Goal: Task Accomplishment & Management: Manage account settings

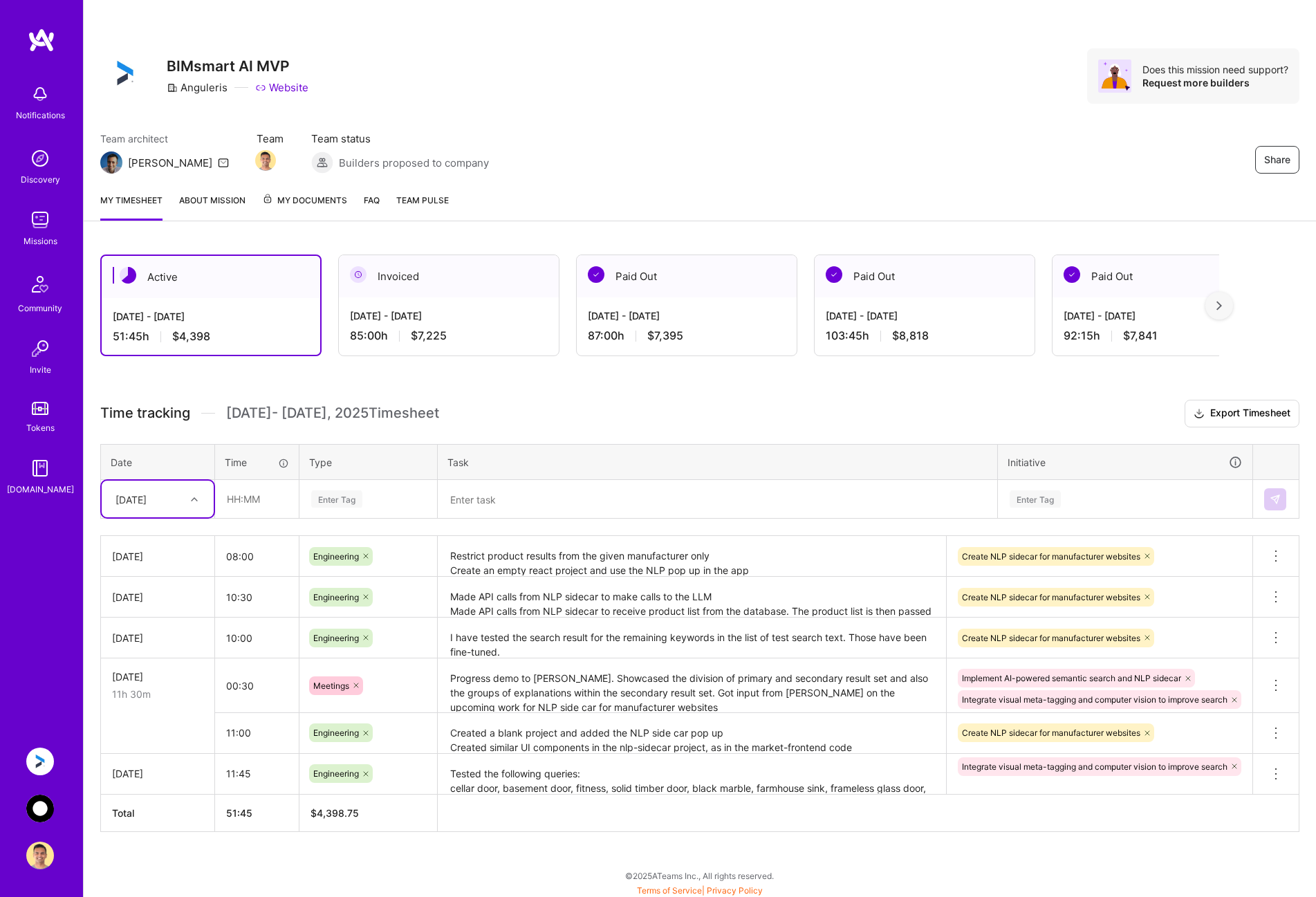
click at [187, 506] on div at bounding box center [195, 499] width 22 height 18
click at [164, 688] on div "[DATE]" at bounding box center [158, 689] width 112 height 26
click at [259, 498] on input "text" at bounding box center [256, 498] width 83 height 37
type input "08:00"
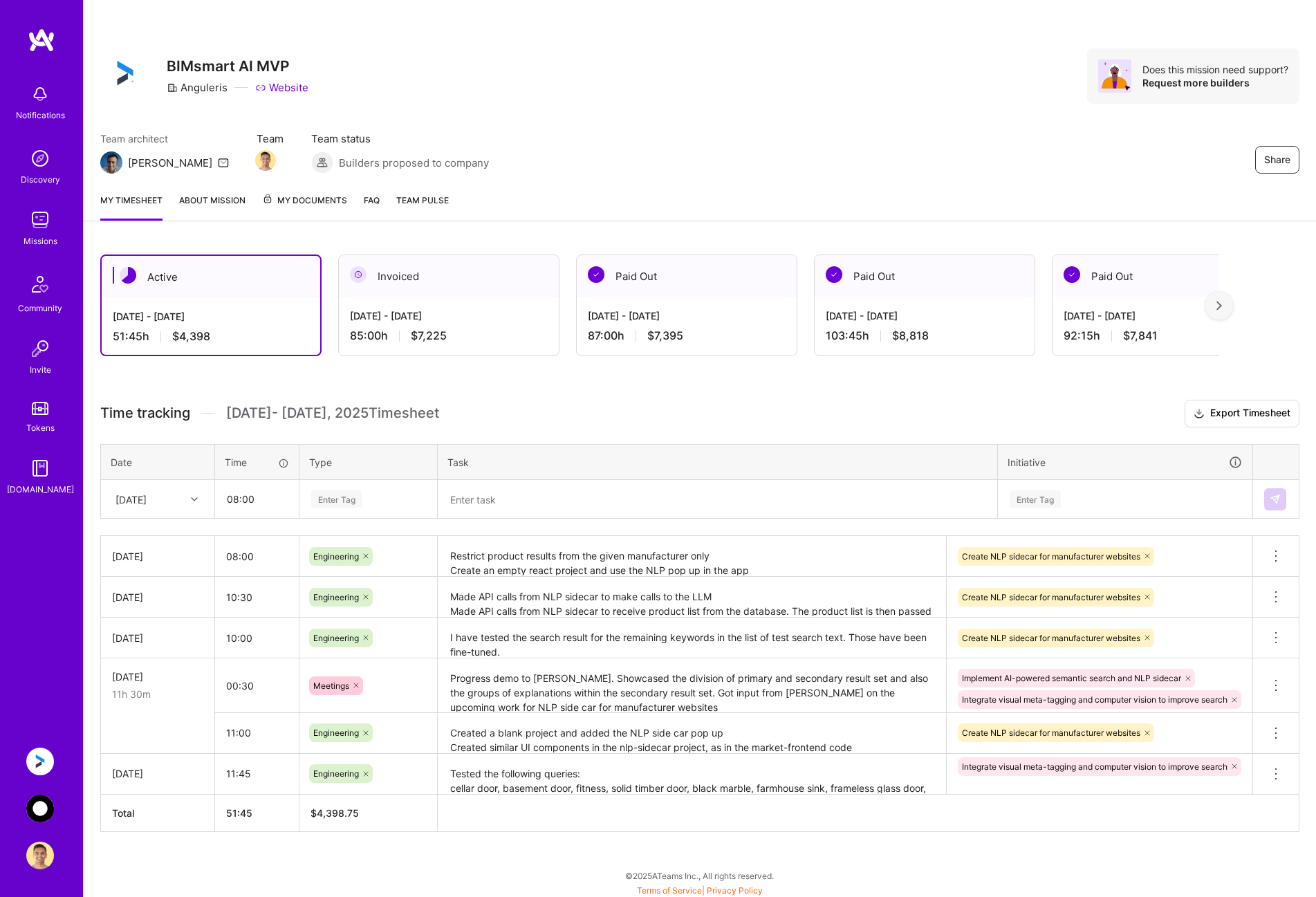
click at [398, 496] on div "Enter Tag" at bounding box center [367, 499] width 117 height 17
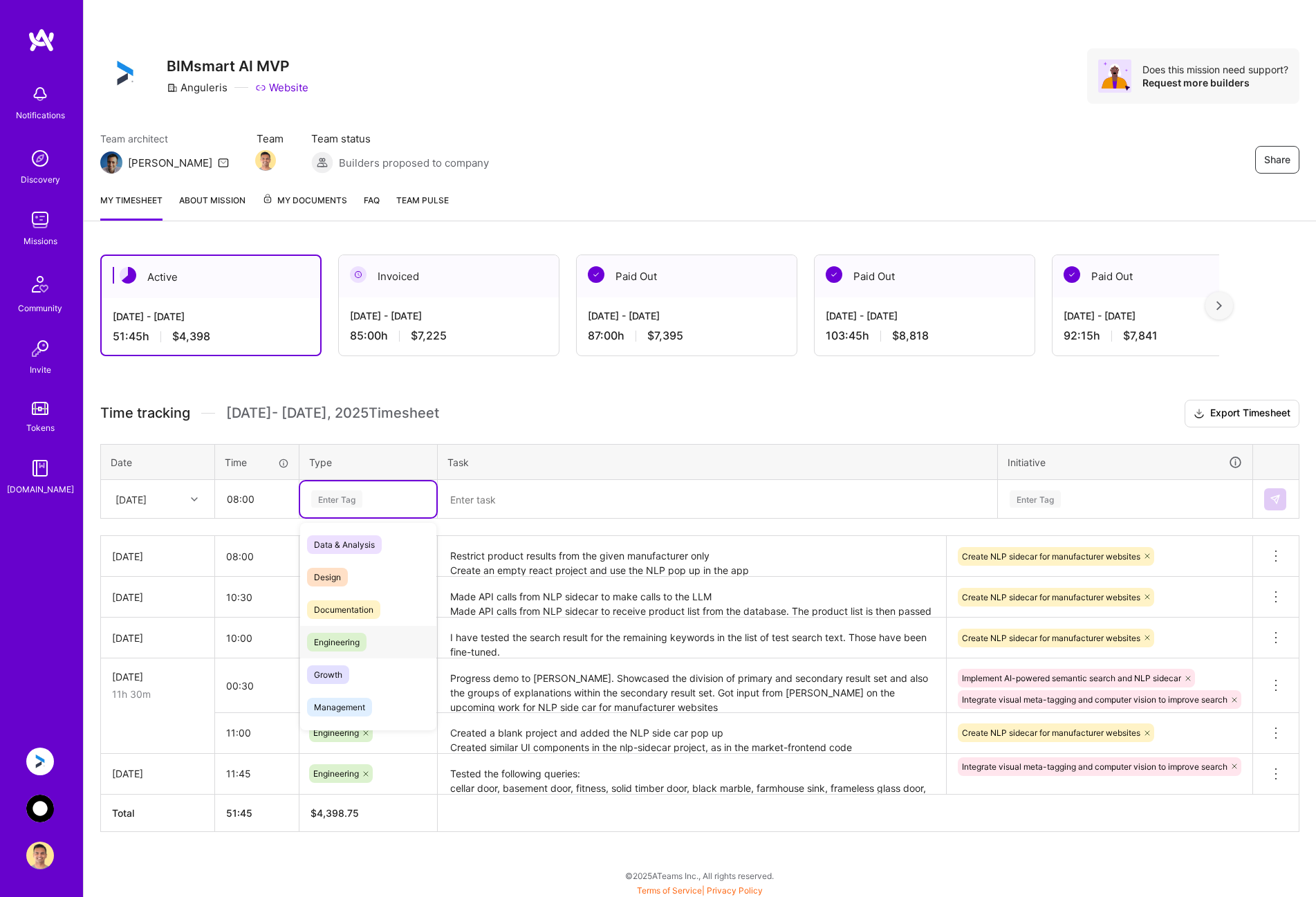
click at [366, 645] on span "Engineering" at bounding box center [337, 643] width 60 height 19
click at [498, 504] on textarea at bounding box center [717, 499] width 557 height 37
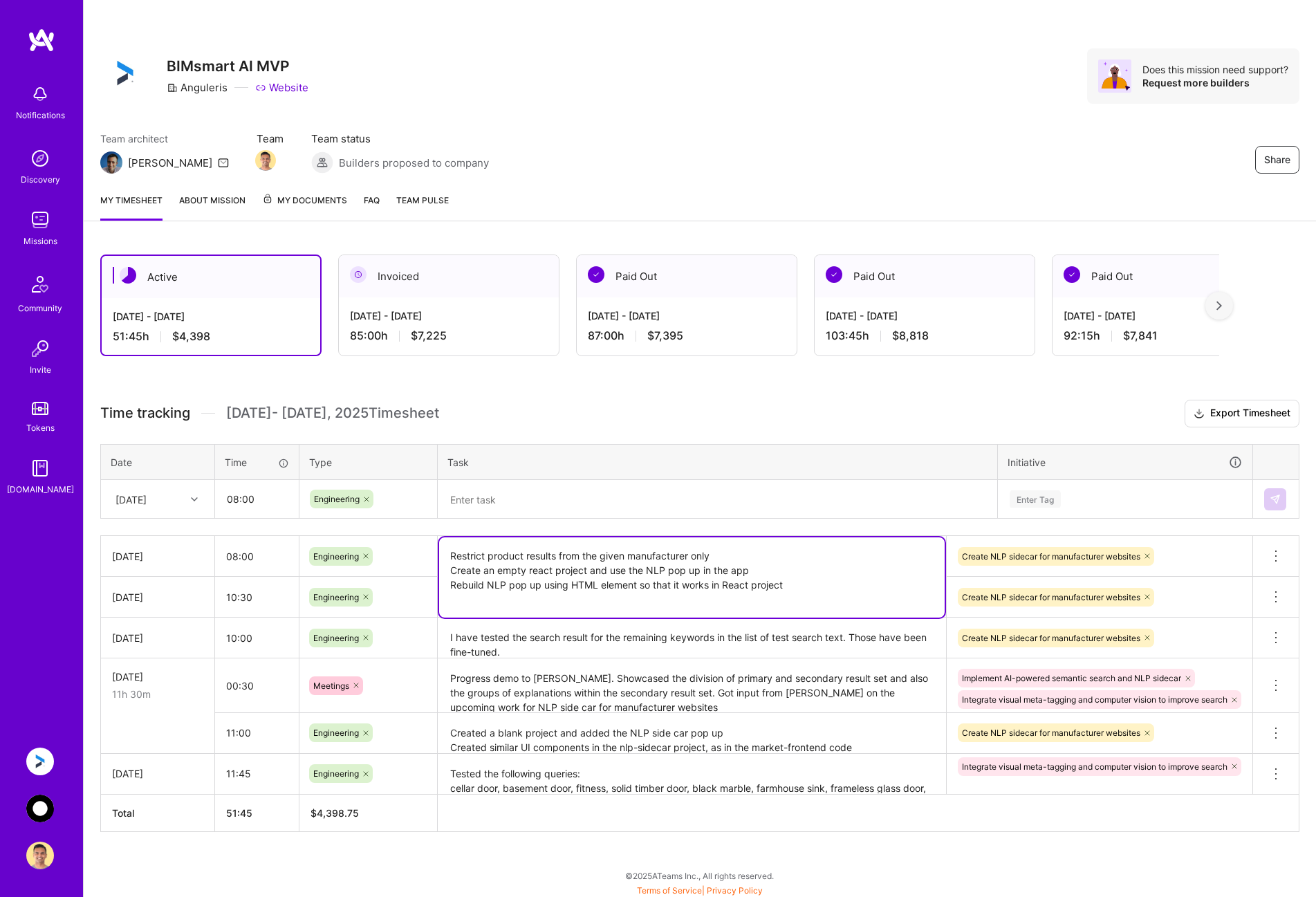
click at [806, 560] on textarea "Restrict product results from the given manufacturer only Create an empty react…" at bounding box center [692, 577] width 506 height 81
click at [585, 495] on textarea at bounding box center [717, 499] width 557 height 37
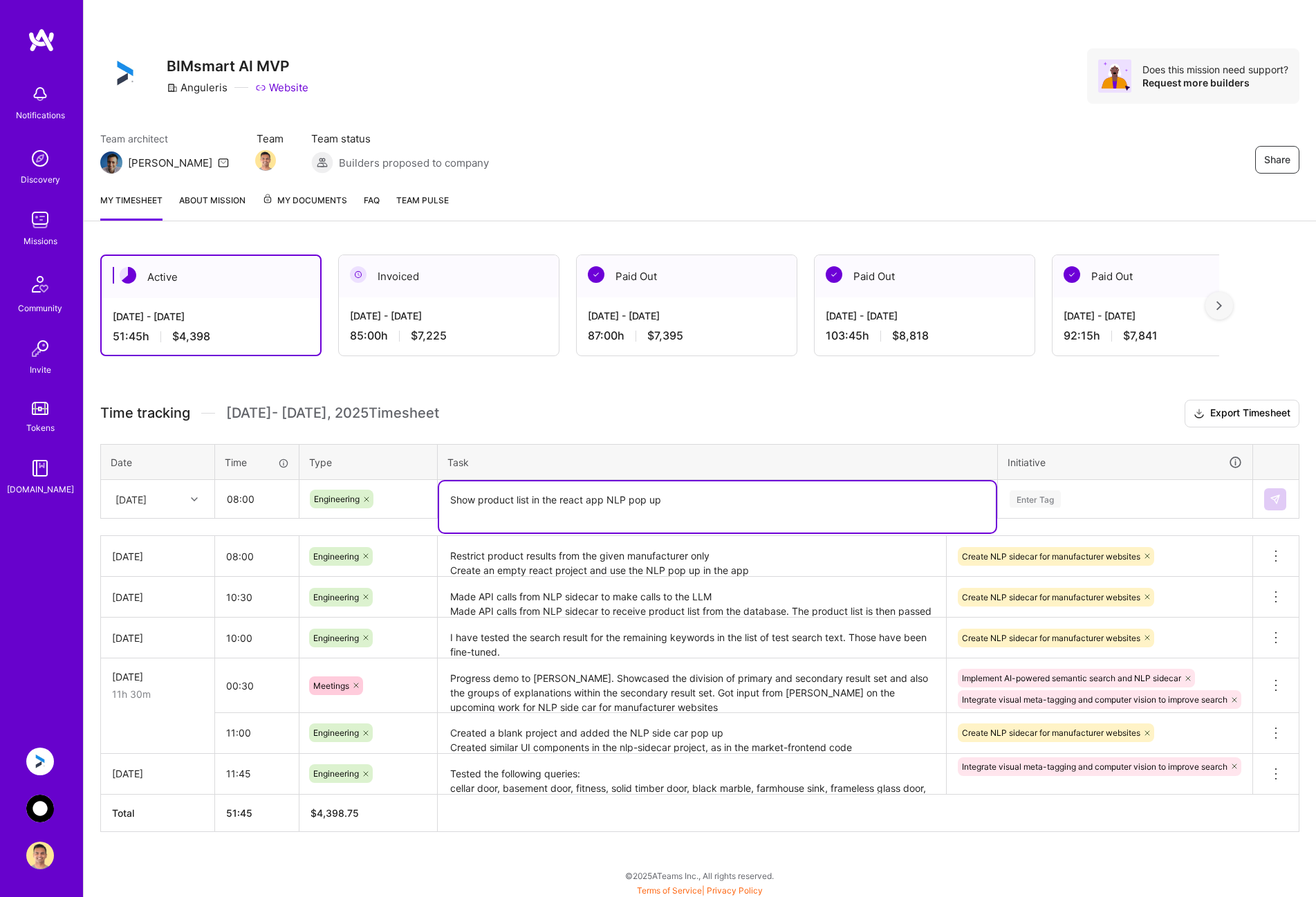
click at [565, 498] on textarea "Show product list in the react app NLP pop up" at bounding box center [717, 507] width 557 height 51
click at [605, 514] on textarea "Show product list in the React app NLP pop up" at bounding box center [717, 507] width 557 height 51
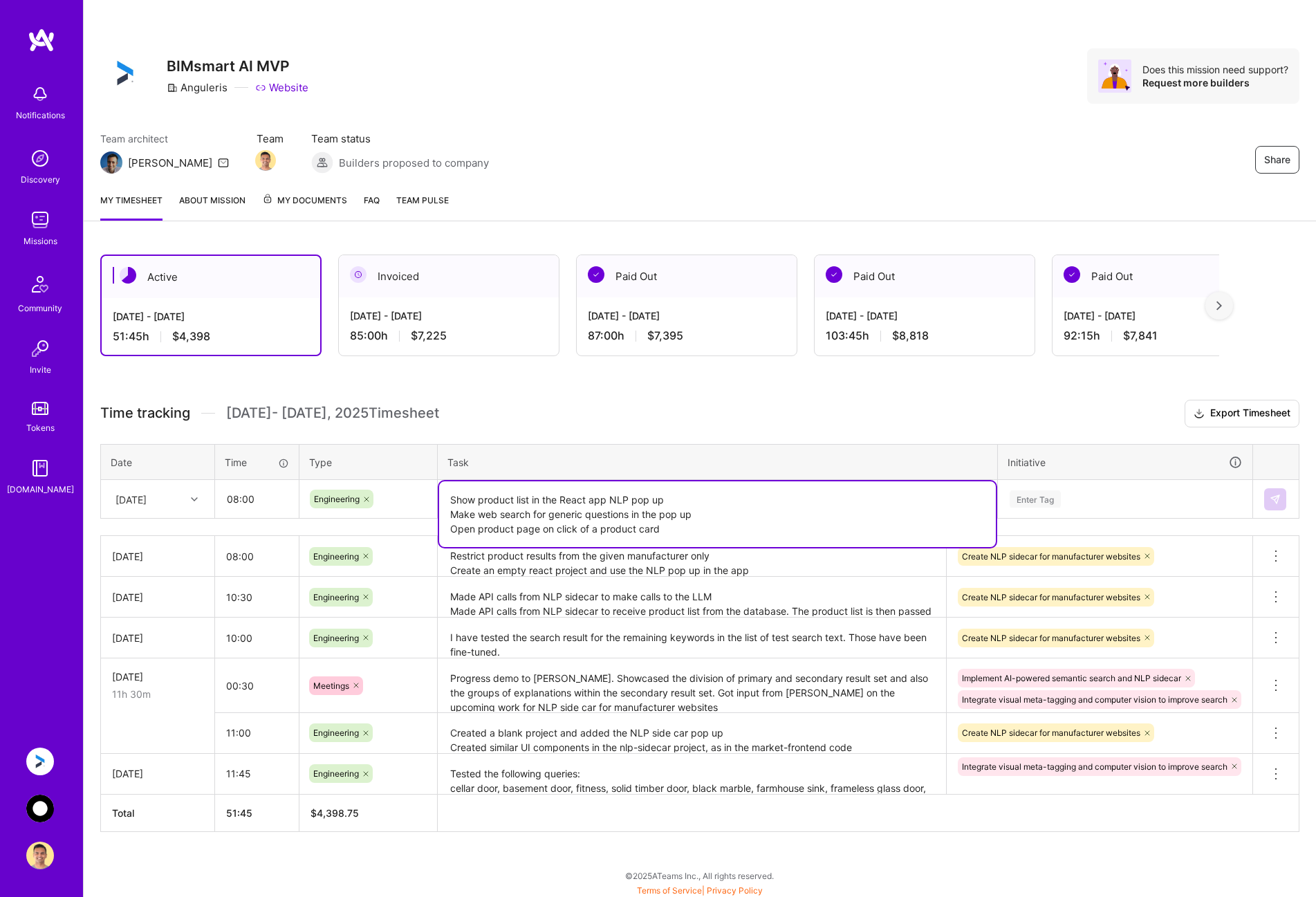
type textarea "Show product list in the React app NLP pop up Make web search for generic quest…"
click at [1107, 495] on div "Enter Tag" at bounding box center [1124, 499] width 233 height 17
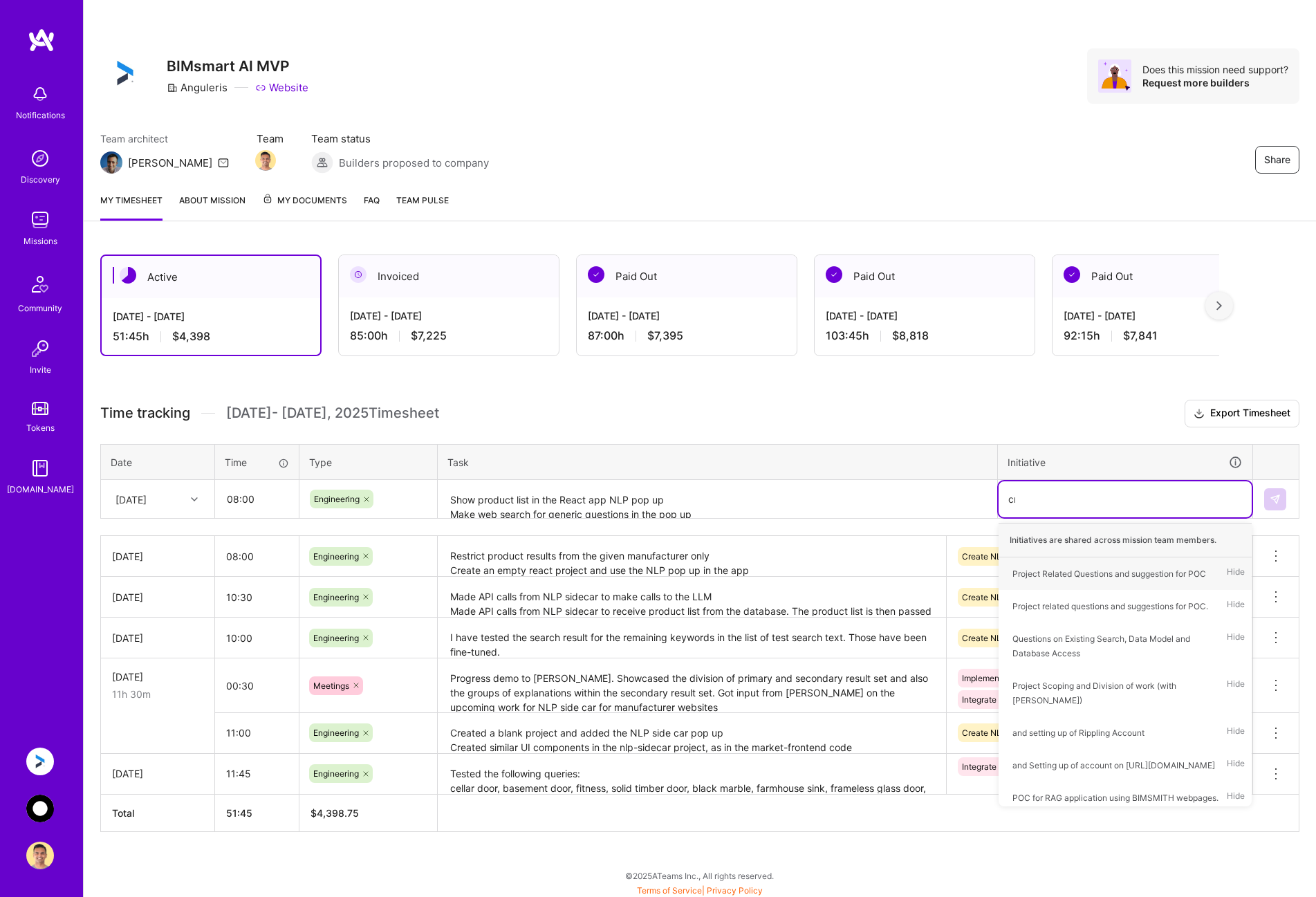
type input "crea"
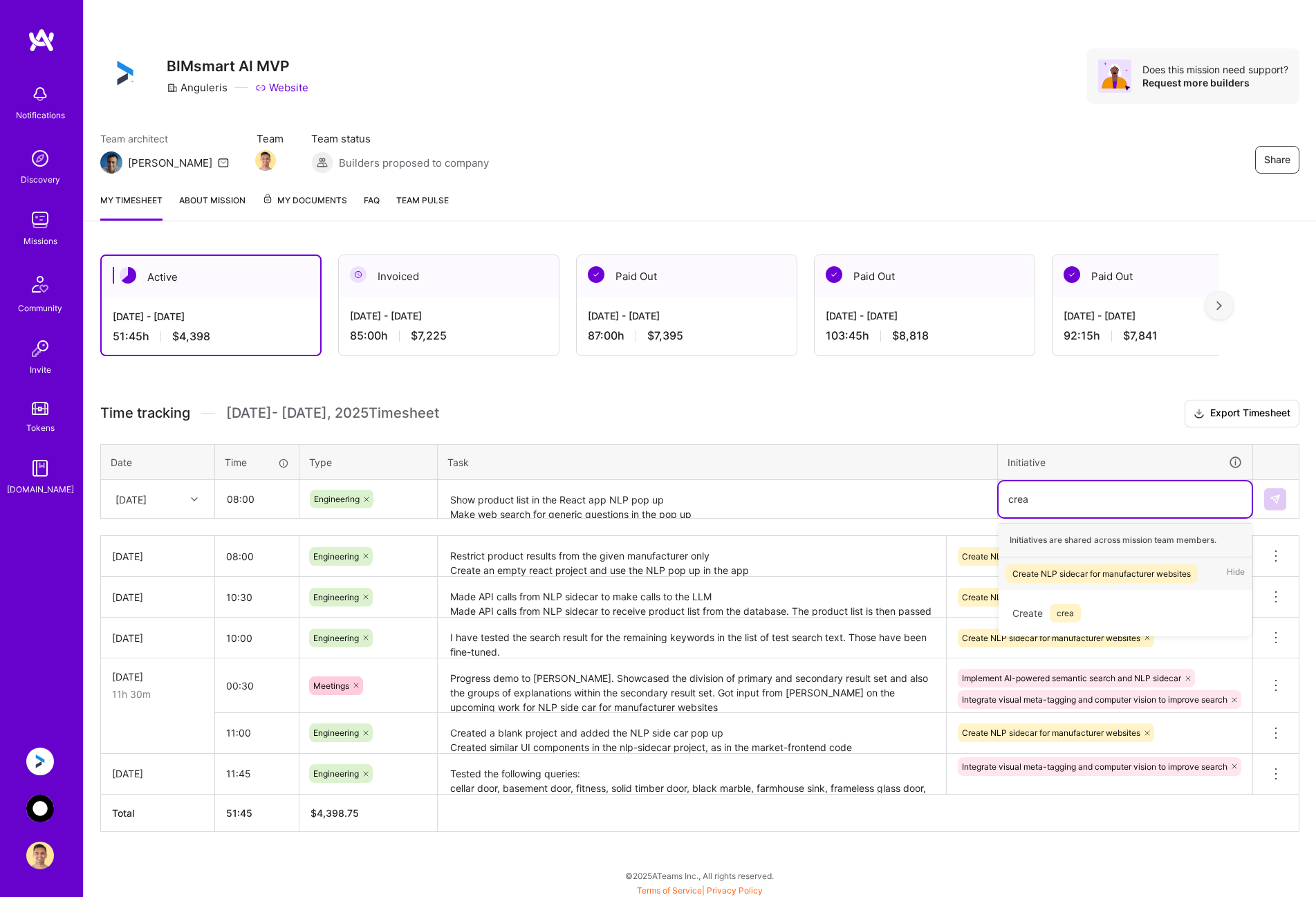
click at [1082, 569] on div "Create NLP sidecar for manufacturer websites" at bounding box center [1102, 573] width 178 height 14
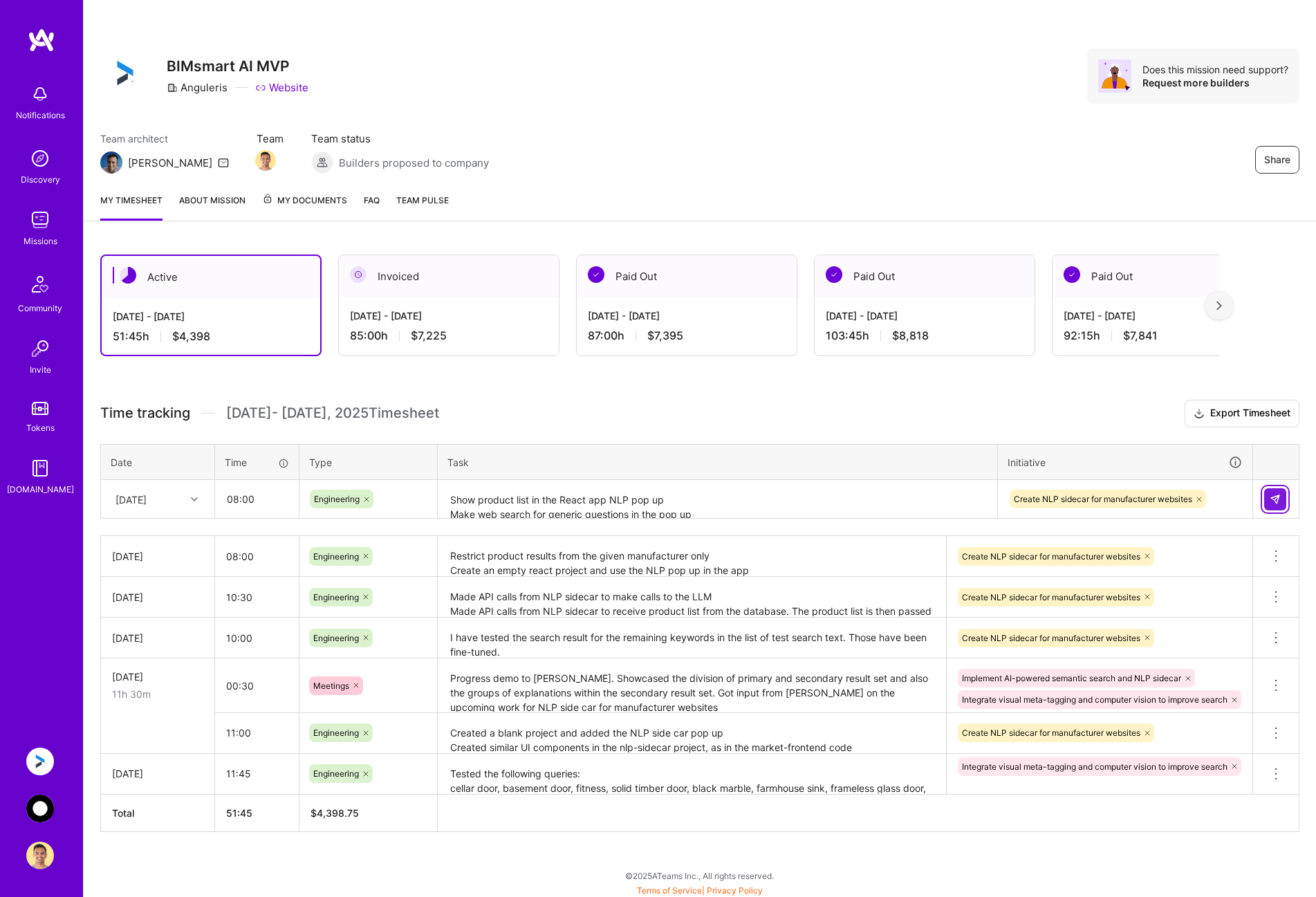
click at [1278, 498] on img at bounding box center [1275, 499] width 11 height 11
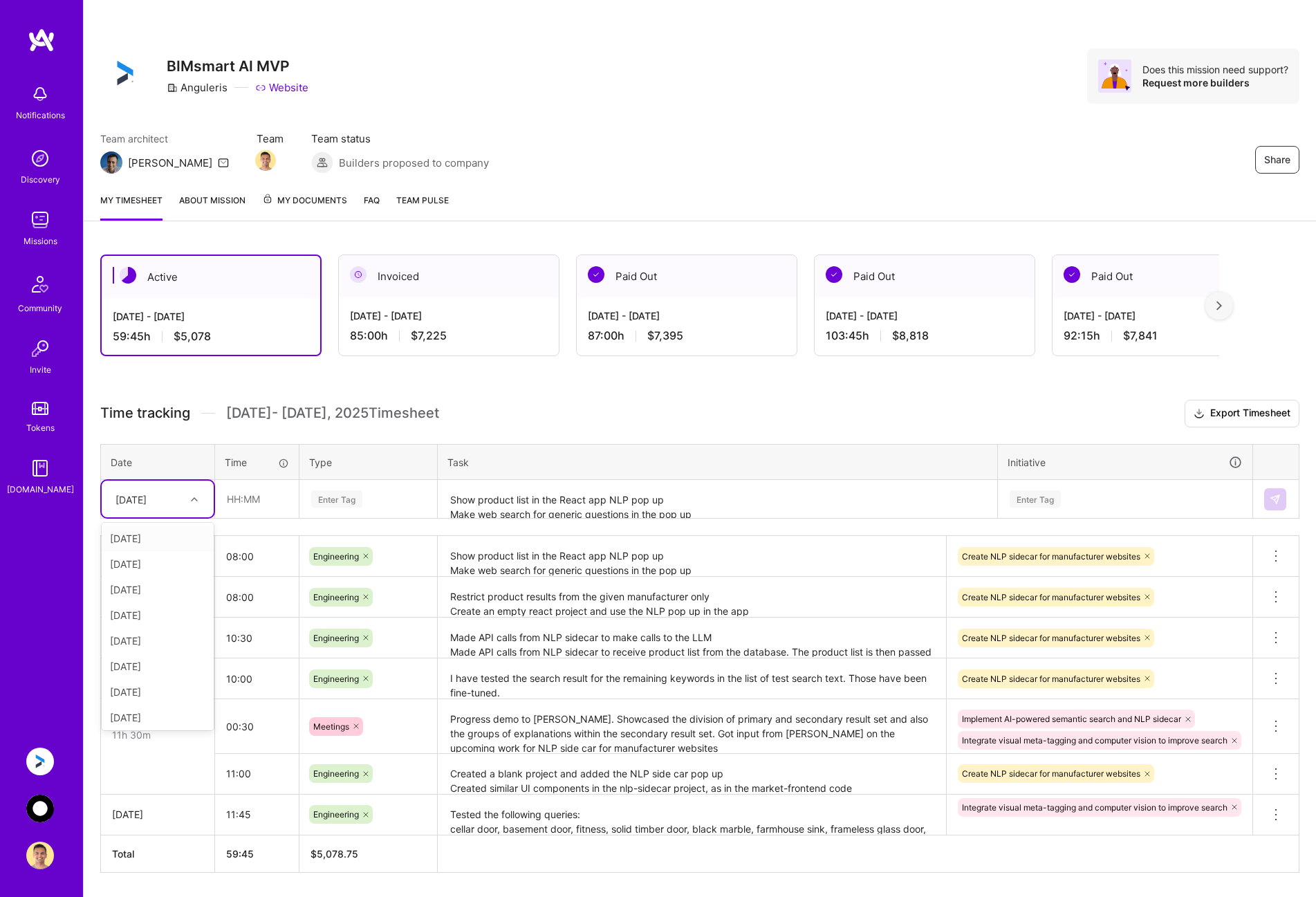
click at [185, 499] on div at bounding box center [195, 499] width 22 height 18
click at [159, 713] on div "[DATE]" at bounding box center [158, 715] width 112 height 26
click at [275, 500] on input "text" at bounding box center [256, 498] width 83 height 37
type input "08:00"
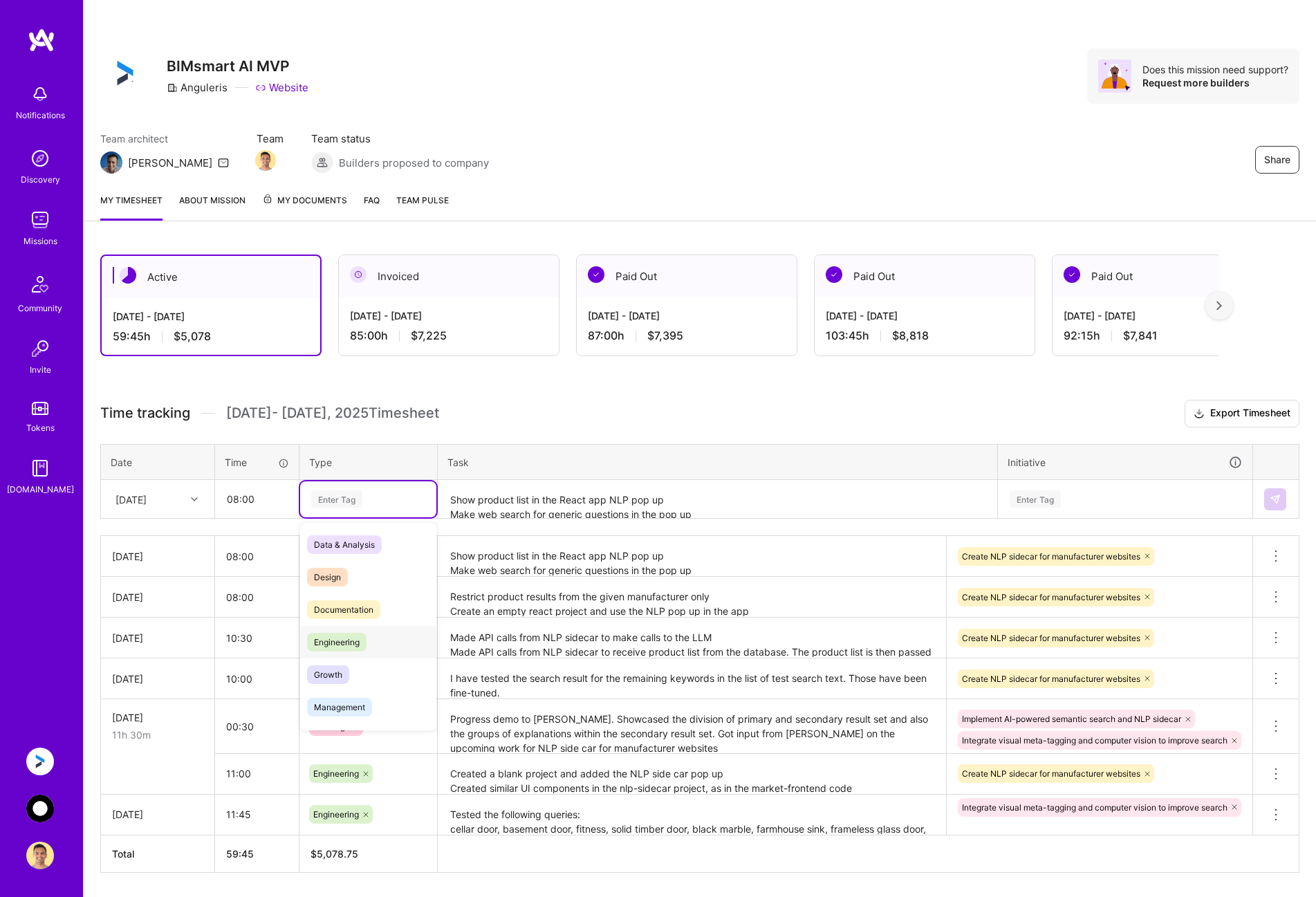
click at [341, 633] on span "Engineering" at bounding box center [337, 643] width 60 height 19
click at [491, 503] on textarea "Show product list in the React app NLP pop up Make web search for generic quest…" at bounding box center [717, 499] width 557 height 37
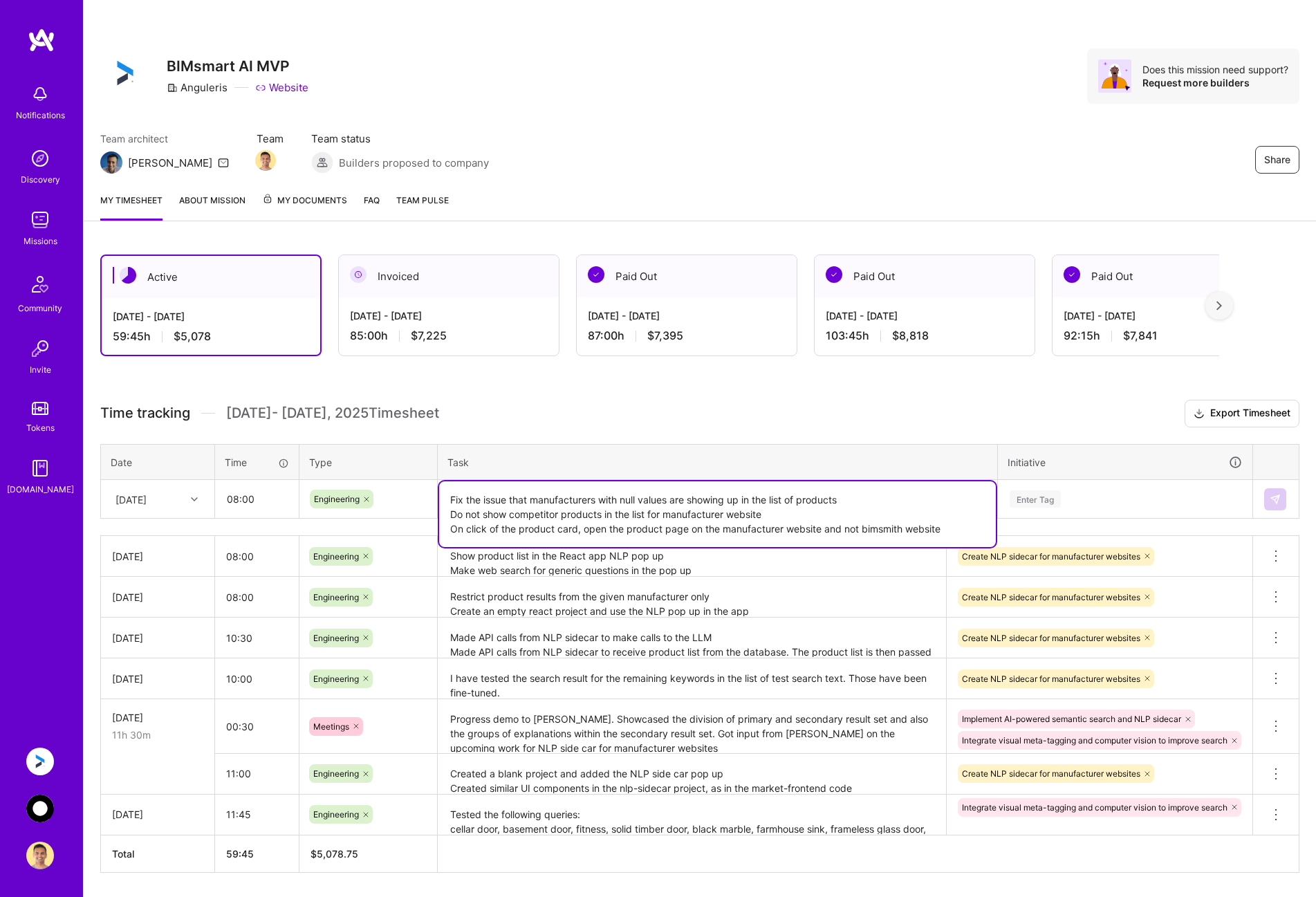
click at [956, 533] on textarea "Fix the issue that manufacturers with null values are showing up in the list of…" at bounding box center [717, 514] width 557 height 65
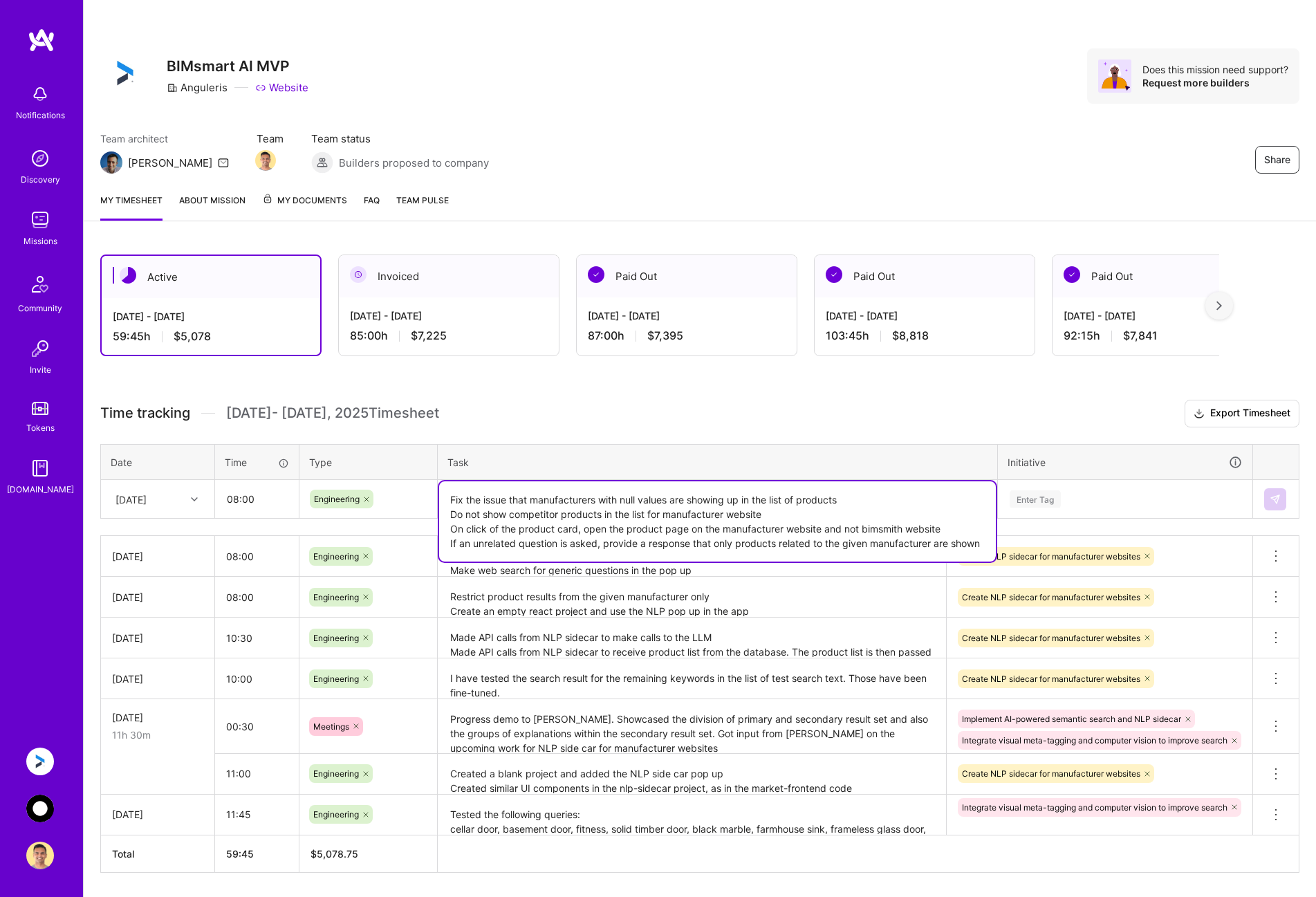
type textarea "Fix the issue that manufacturers with null values are showing up in the list of…"
click at [1092, 495] on div "Enter Tag" at bounding box center [1124, 499] width 233 height 17
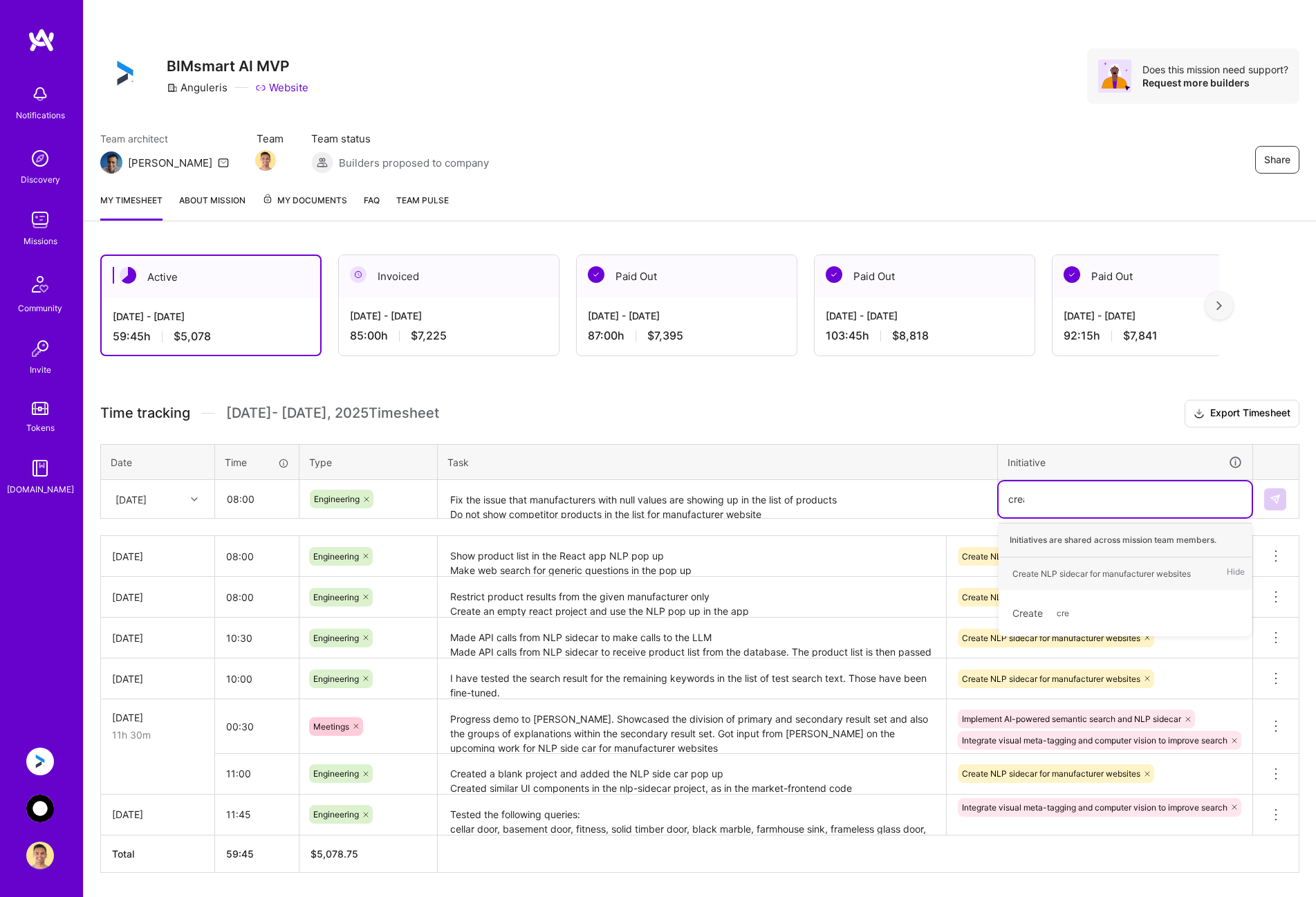
type input "create"
click at [1076, 574] on div "Create NLP sidecar for manufacturer websites" at bounding box center [1102, 573] width 178 height 14
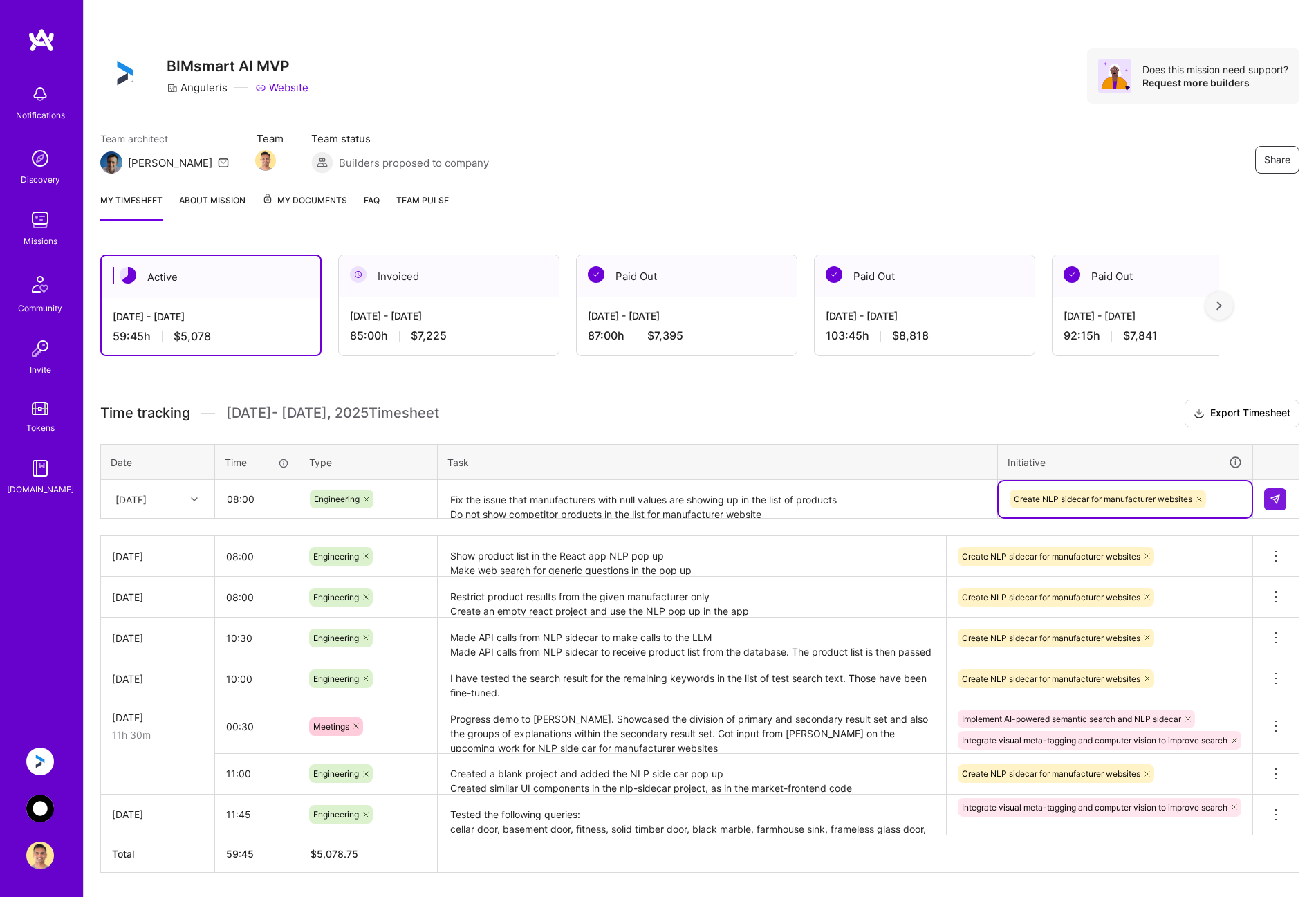
click at [812, 498] on textarea "Fix the issue that manufacturers with null values are showing up in the list of…" at bounding box center [717, 499] width 557 height 37
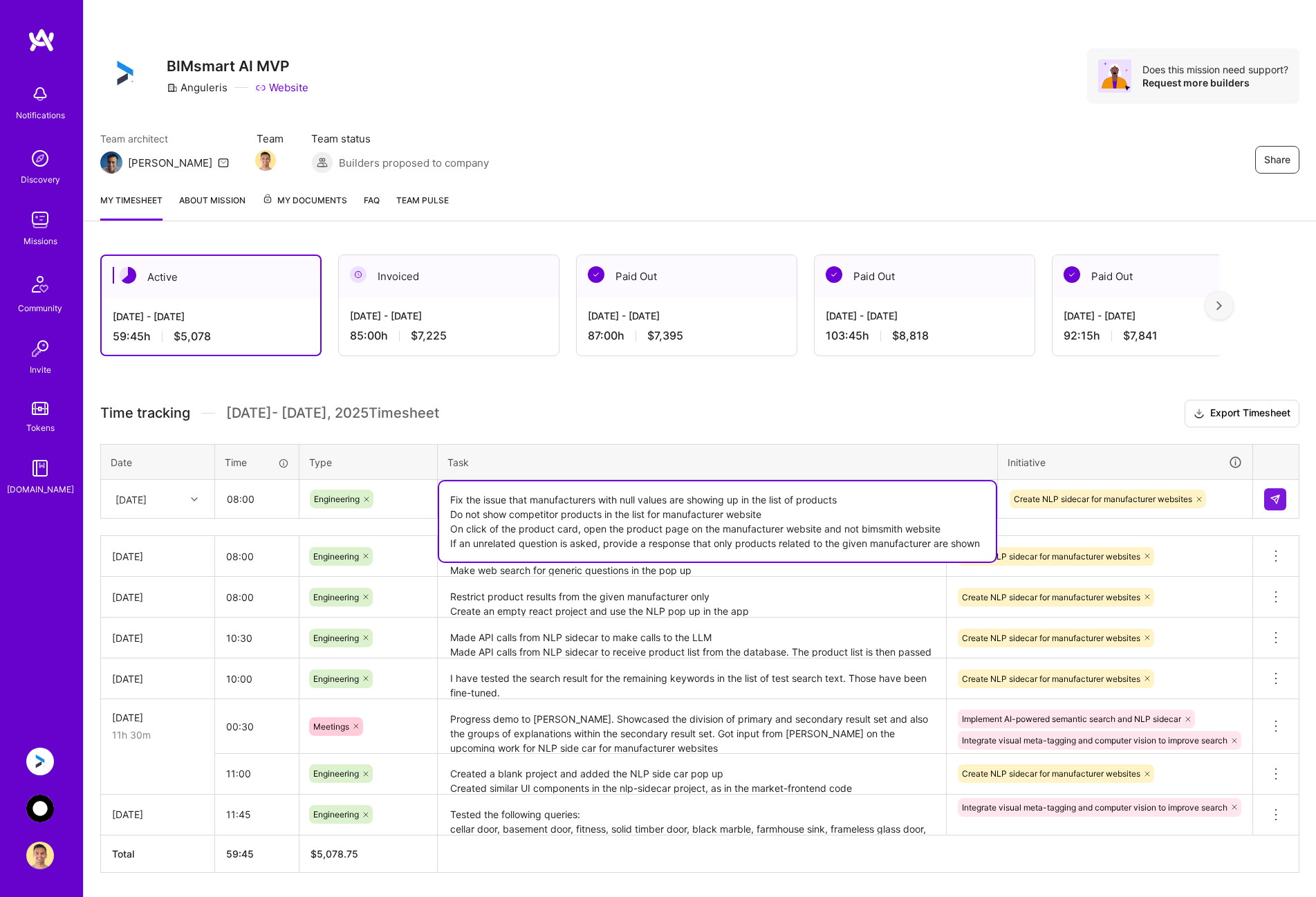
click at [992, 541] on textarea "Fix the issue that manufacturers with null values are showing up in the list of…" at bounding box center [717, 521] width 557 height 81
type textarea "Fix the issue that manufacturers with null values are showing up in the list of…"
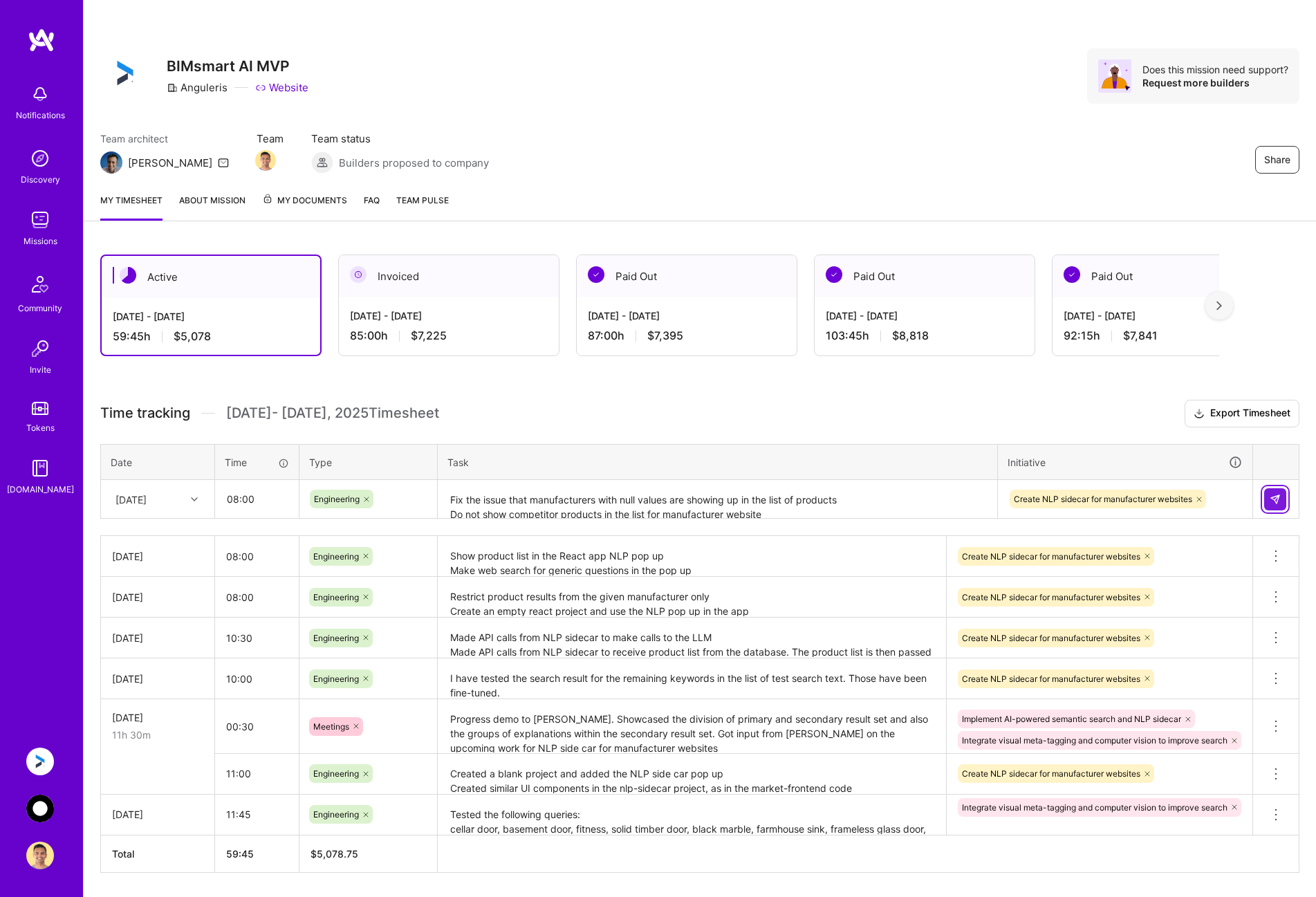
click at [1283, 491] on button at bounding box center [1274, 498] width 22 height 22
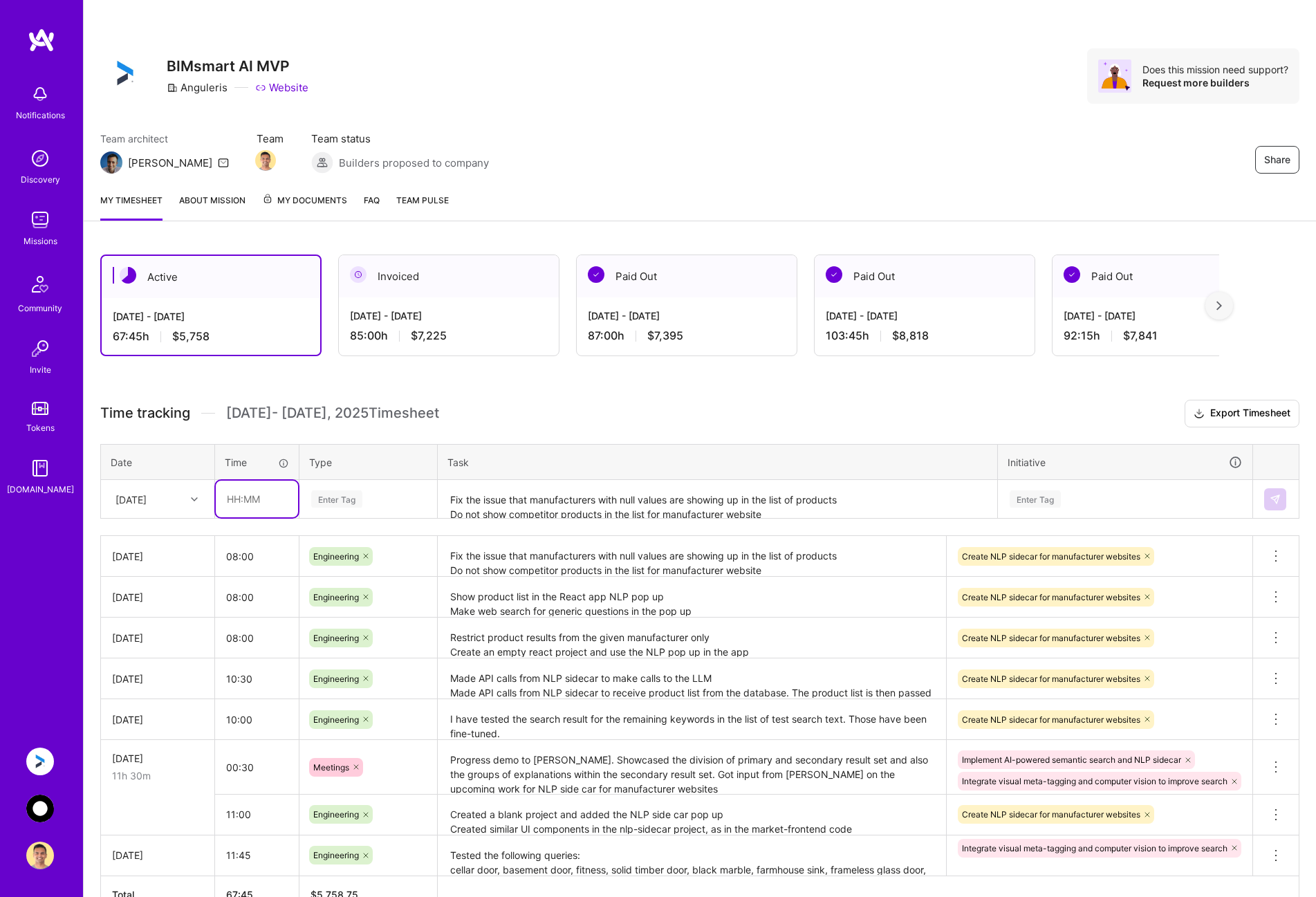
click at [243, 497] on input "text" at bounding box center [256, 498] width 83 height 37
type input "00:30"
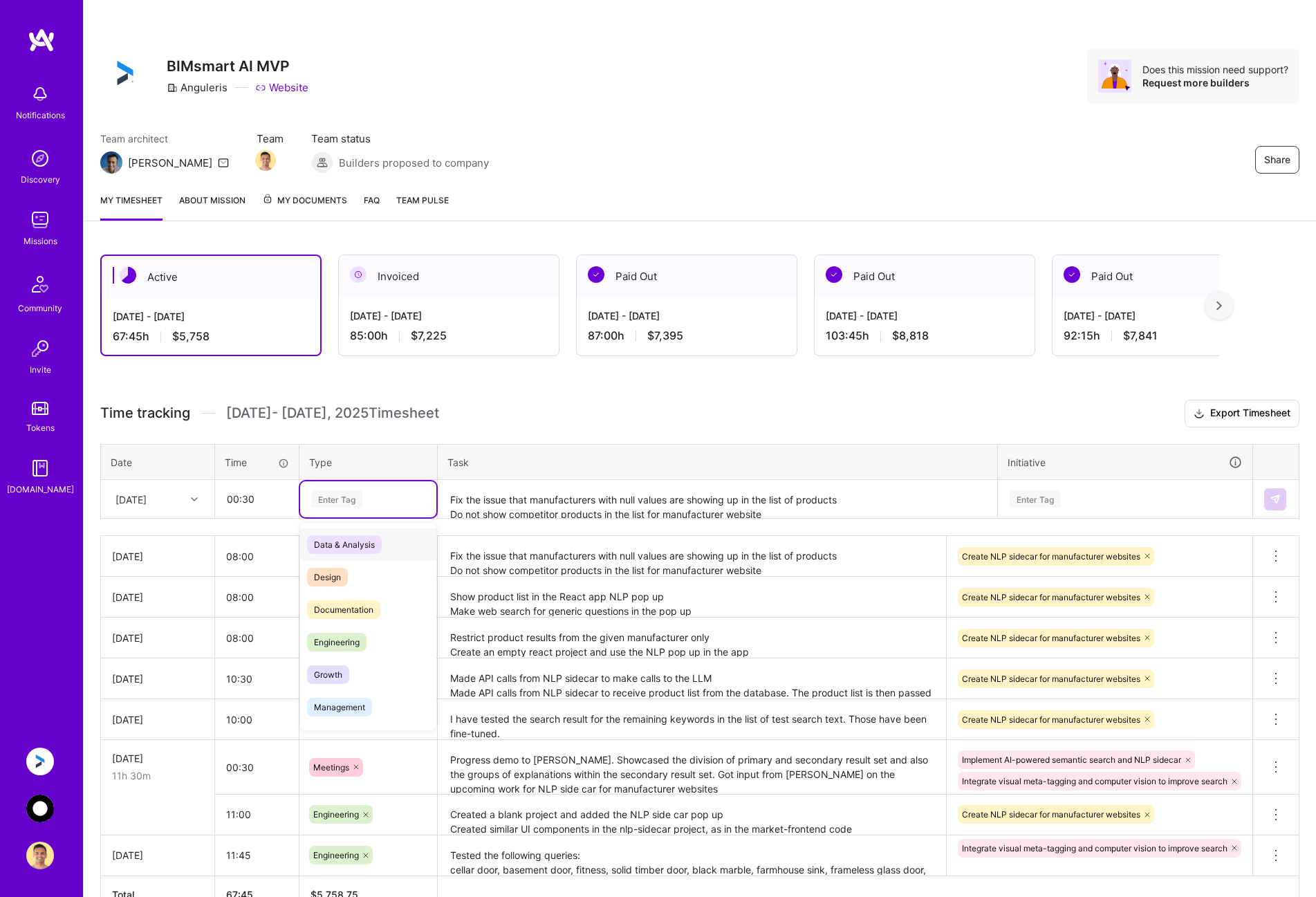
click at [389, 497] on div "Enter Tag" at bounding box center [367, 499] width 117 height 17
click at [367, 633] on div "Meetings" at bounding box center [368, 634] width 137 height 32
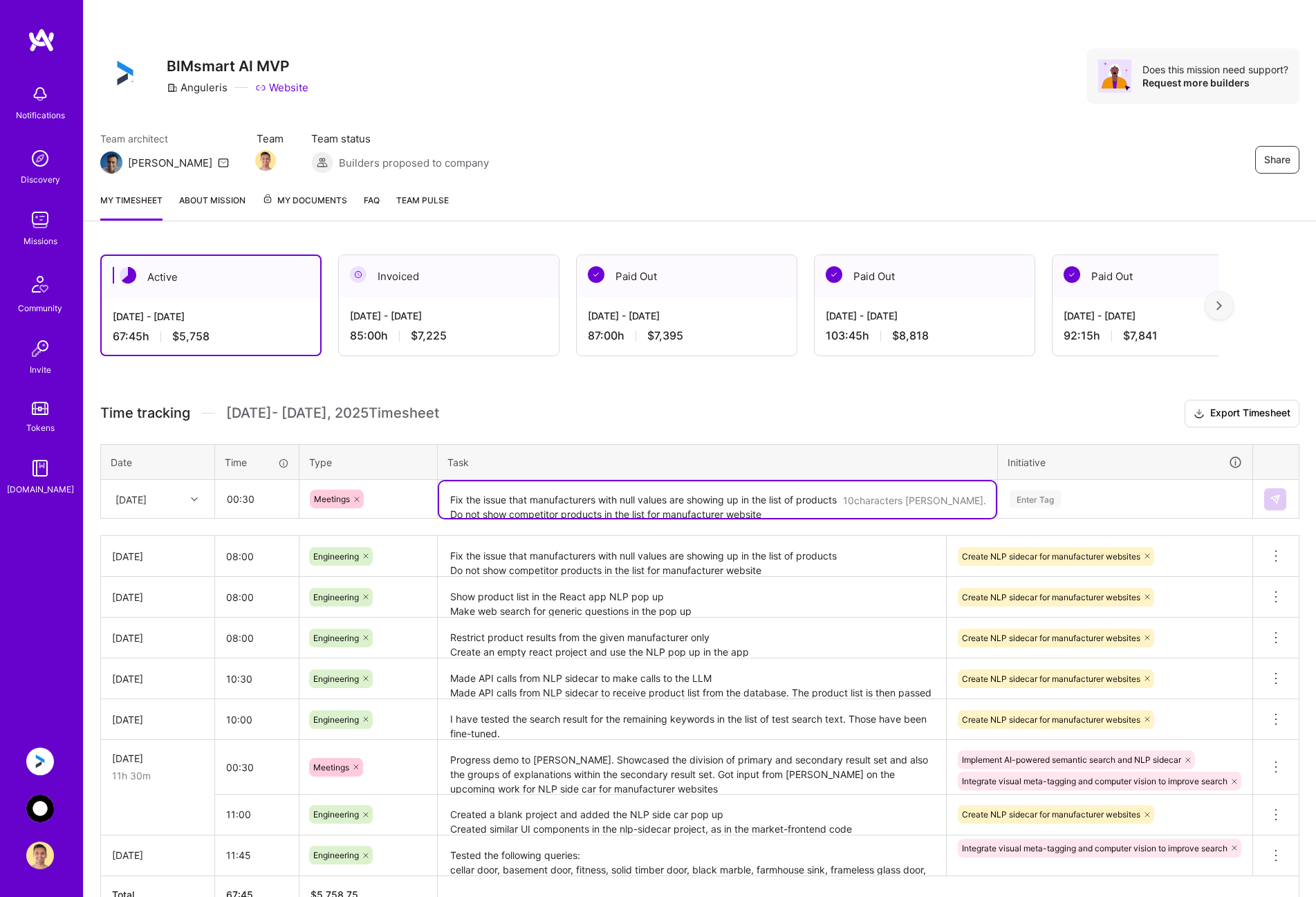
click at [499, 501] on textarea "Fix the issue that manufacturers with null values are showing up in the list of…" at bounding box center [717, 499] width 557 height 37
type textarea "Product demo to [PERSON_NAME] and [PERSON_NAME]: using the NLP side car pop up …"
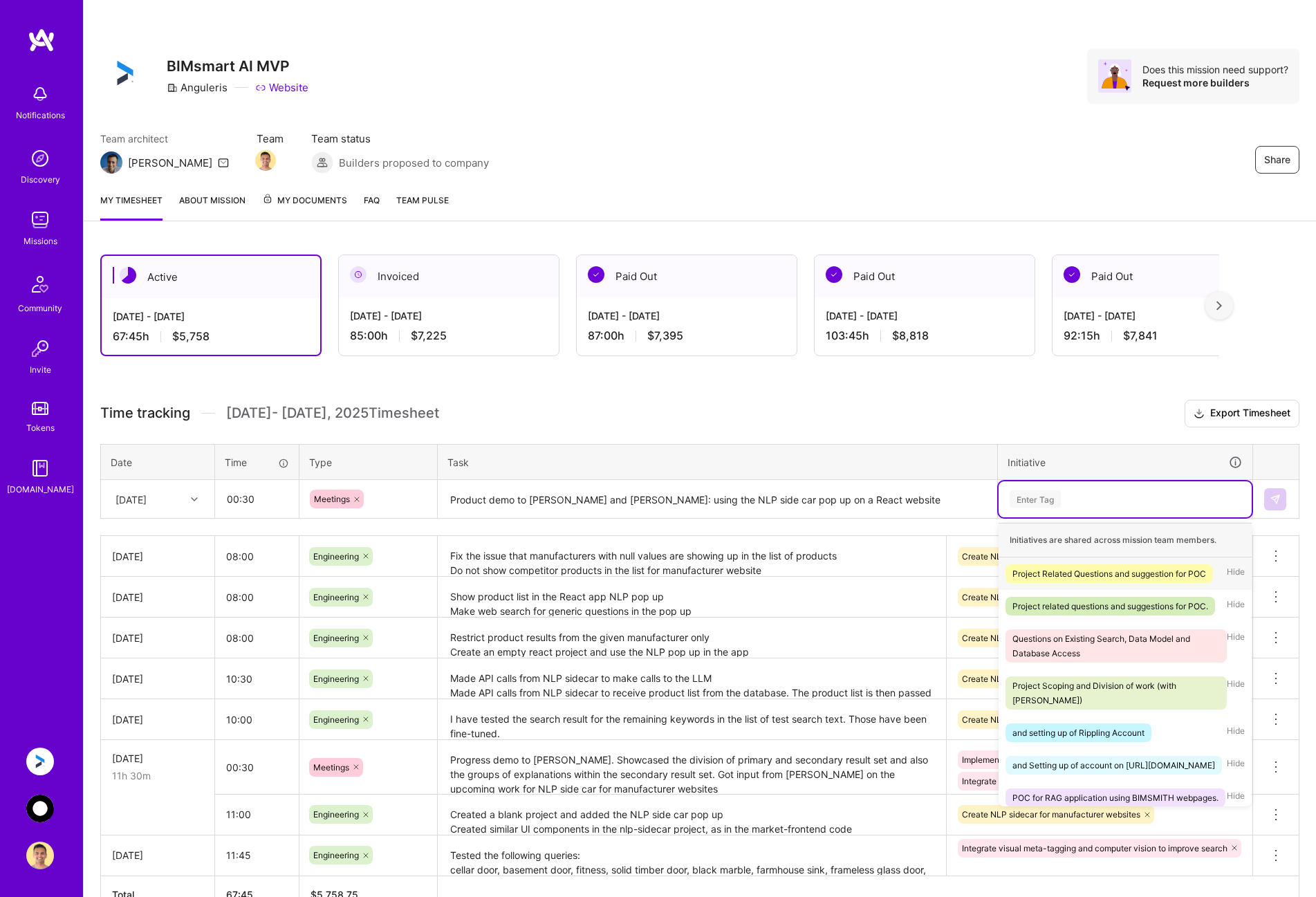
click at [1113, 498] on div "Enter Tag" at bounding box center [1124, 499] width 233 height 17
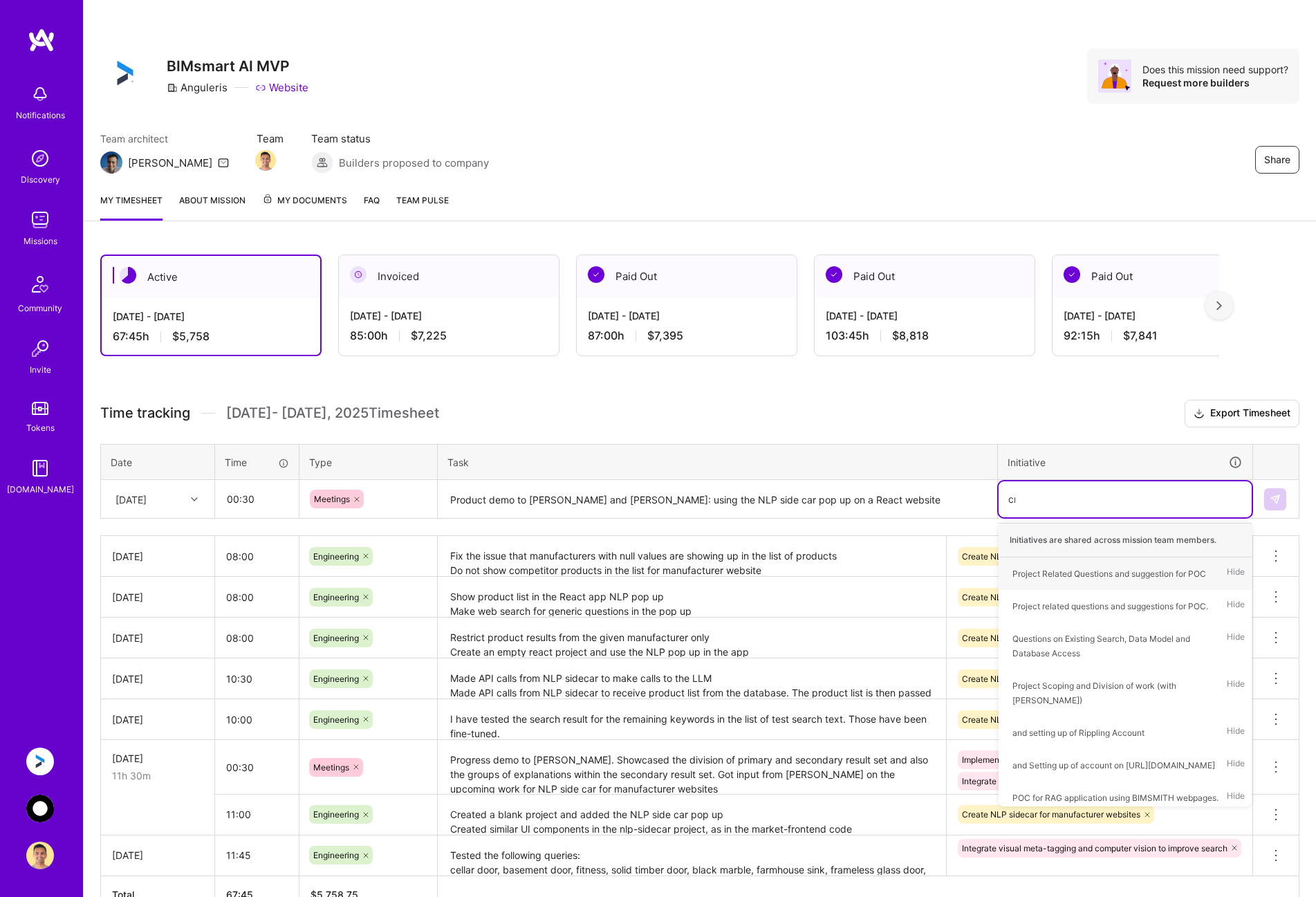
type input "crea"
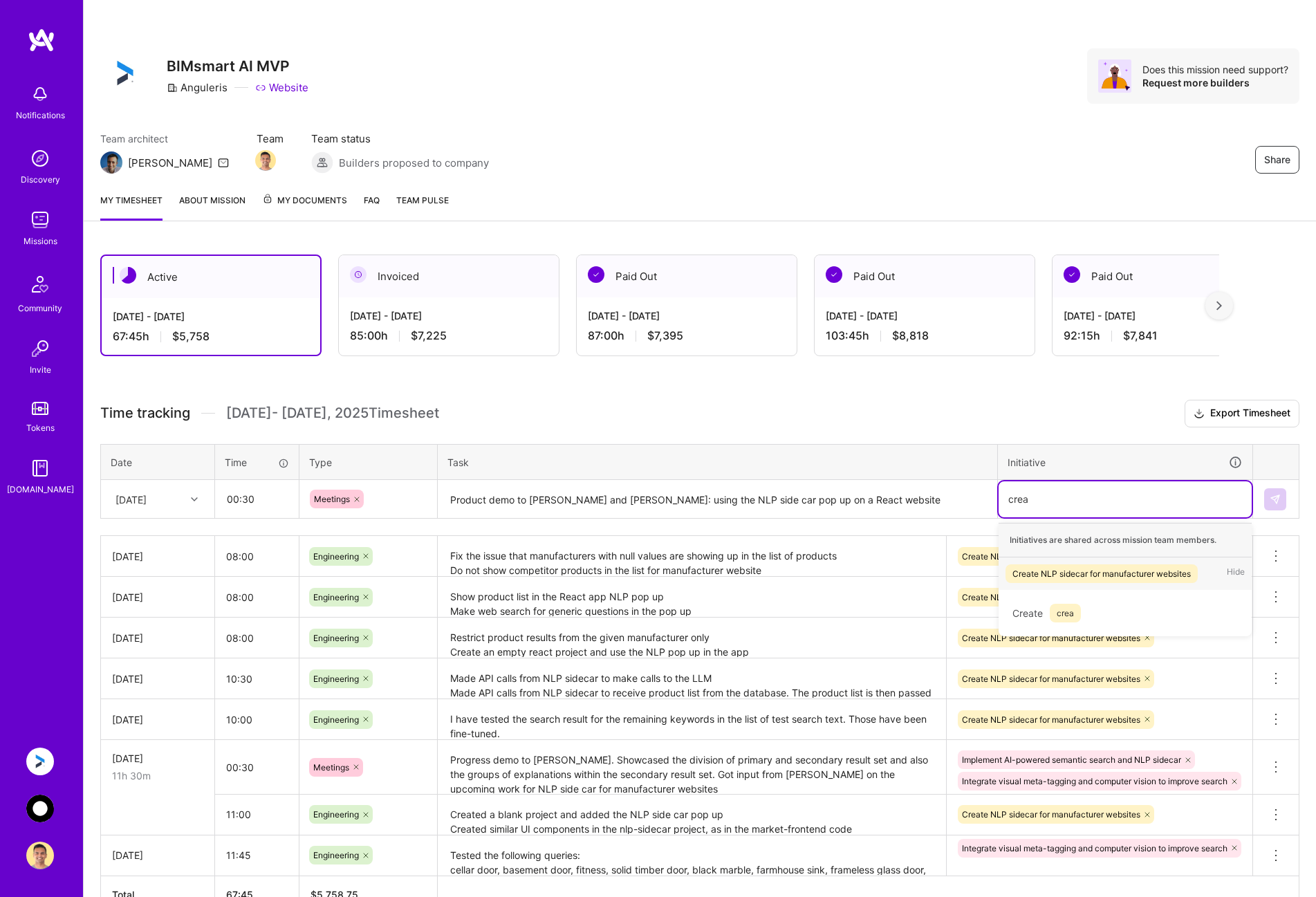
click at [1109, 579] on div "Create NLP sidecar for manufacturer websites" at bounding box center [1102, 573] width 178 height 14
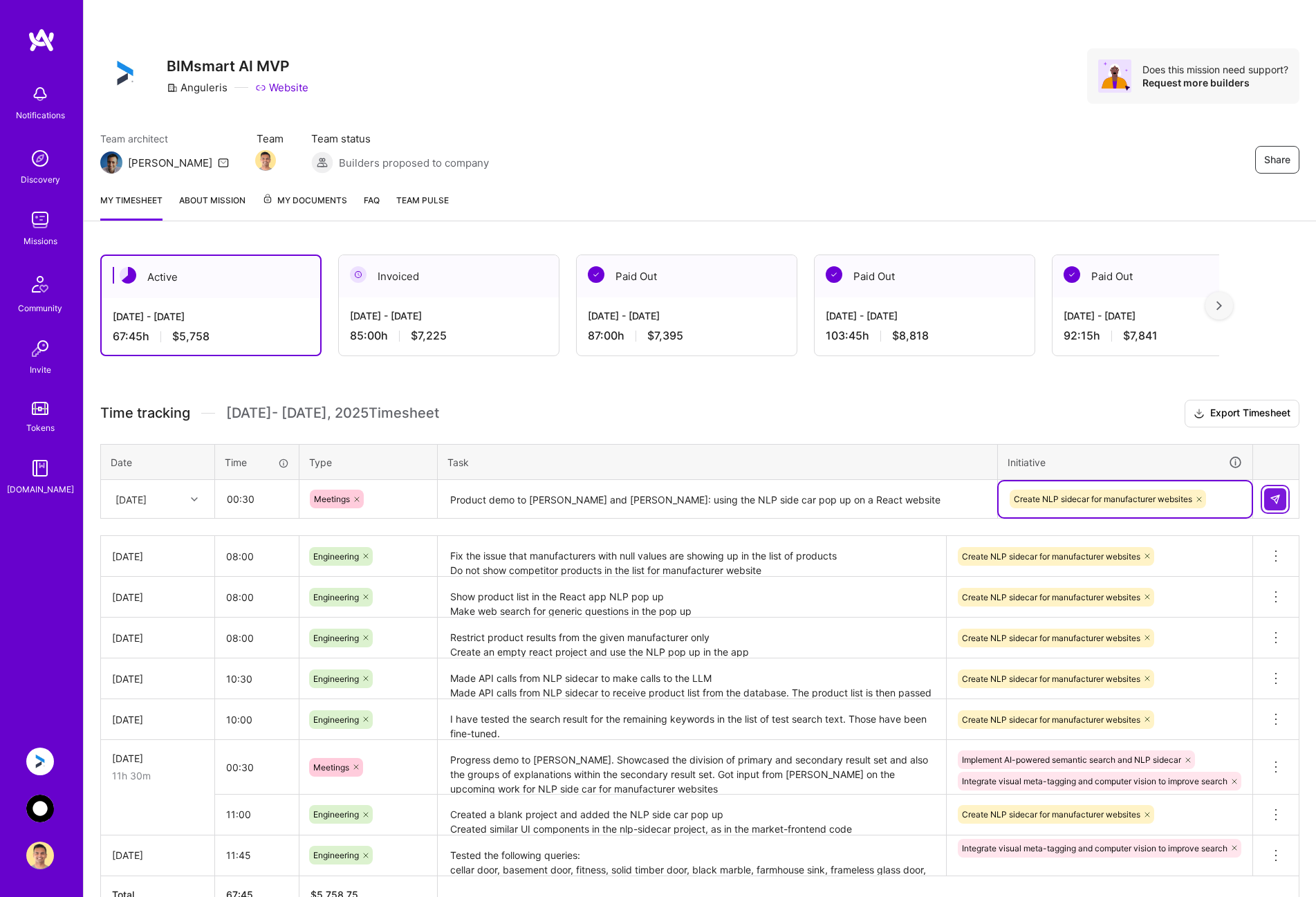
click at [1279, 503] on img at bounding box center [1275, 499] width 11 height 11
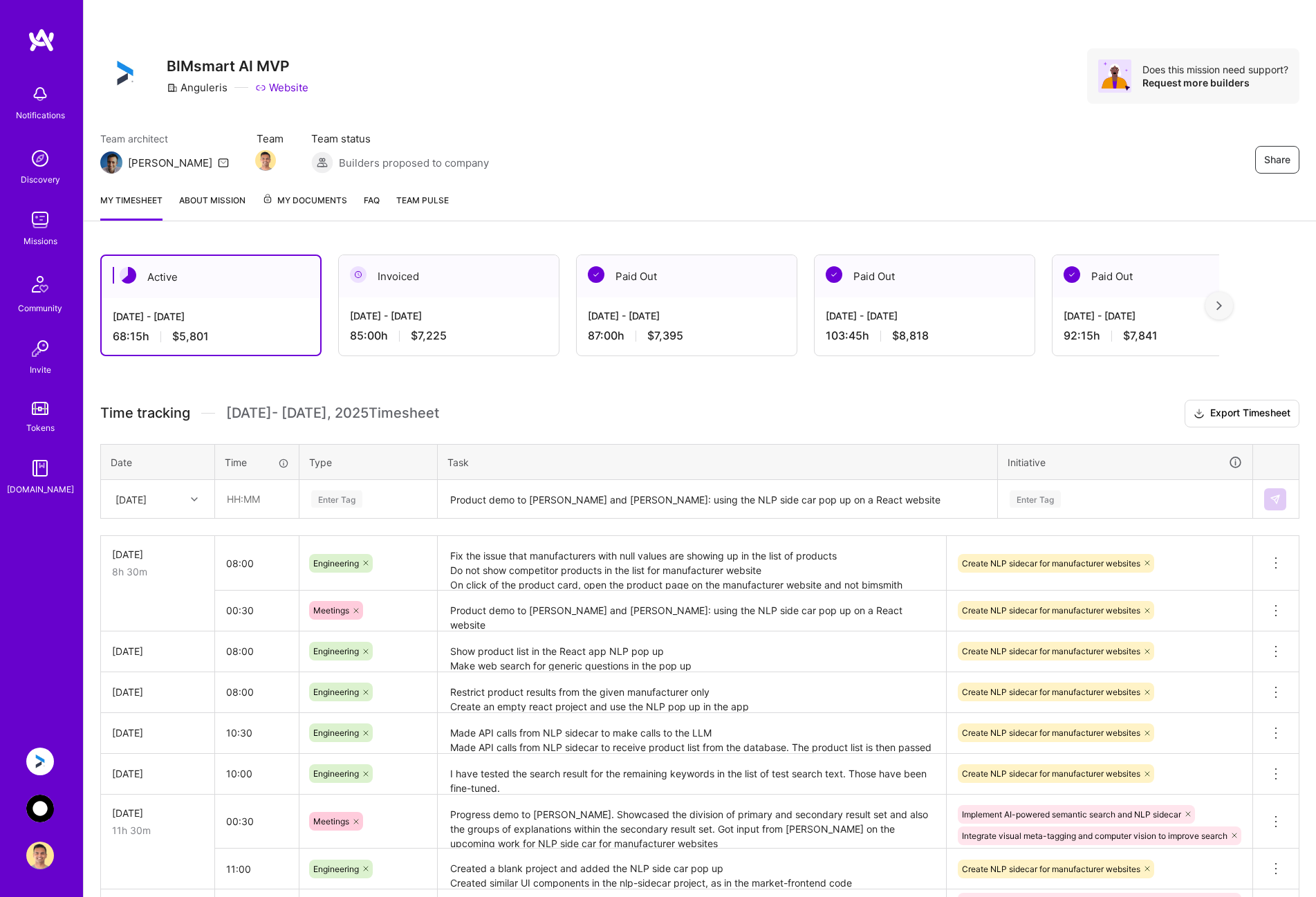
click at [37, 810] on img at bounding box center [40, 808] width 28 height 28
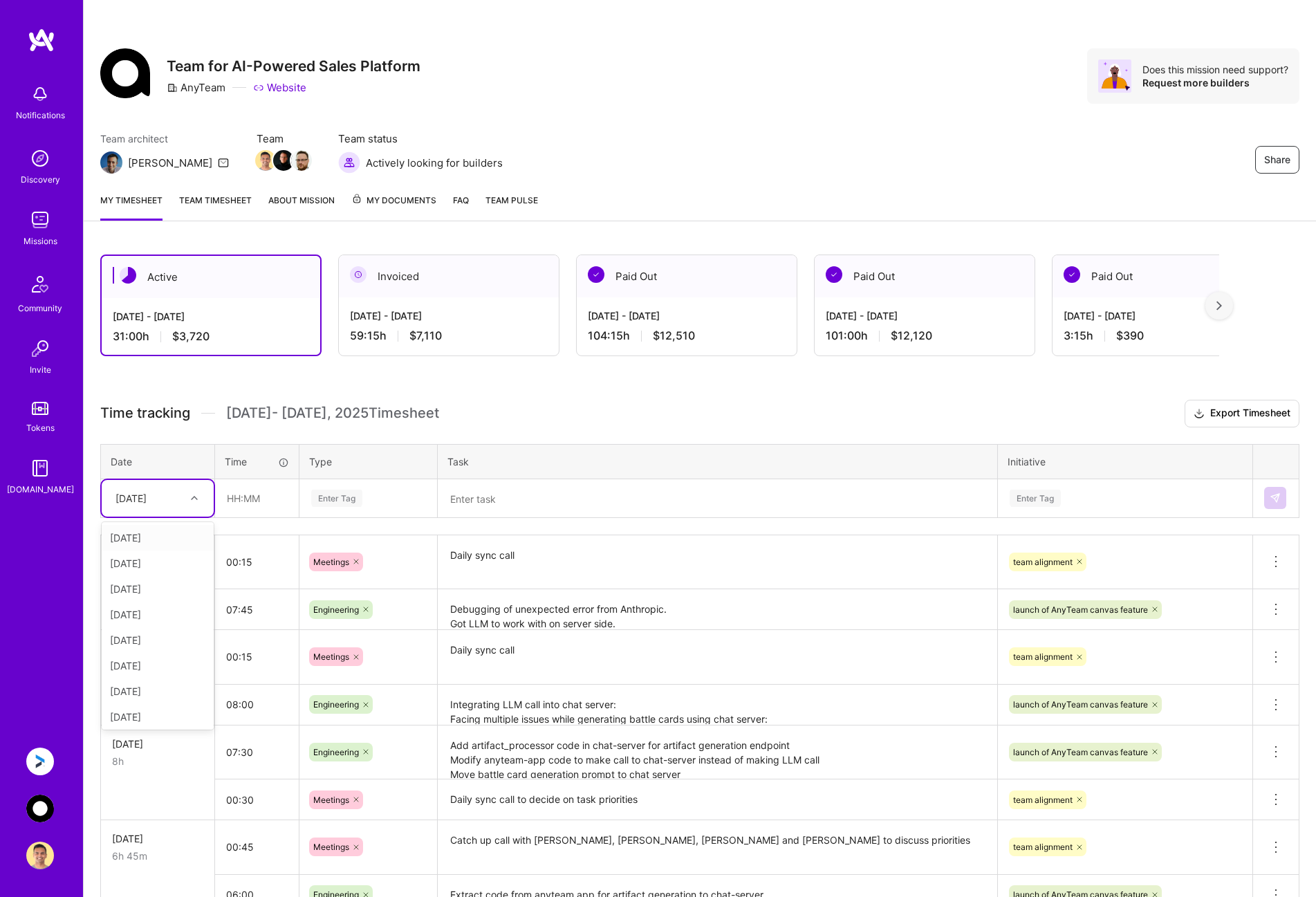
click at [146, 498] on div "[DATE]" at bounding box center [131, 497] width 31 height 14
click at [154, 659] on div "[DATE]" at bounding box center [158, 663] width 112 height 26
click at [255, 504] on input "text" at bounding box center [256, 498] width 83 height 37
type input "00:30"
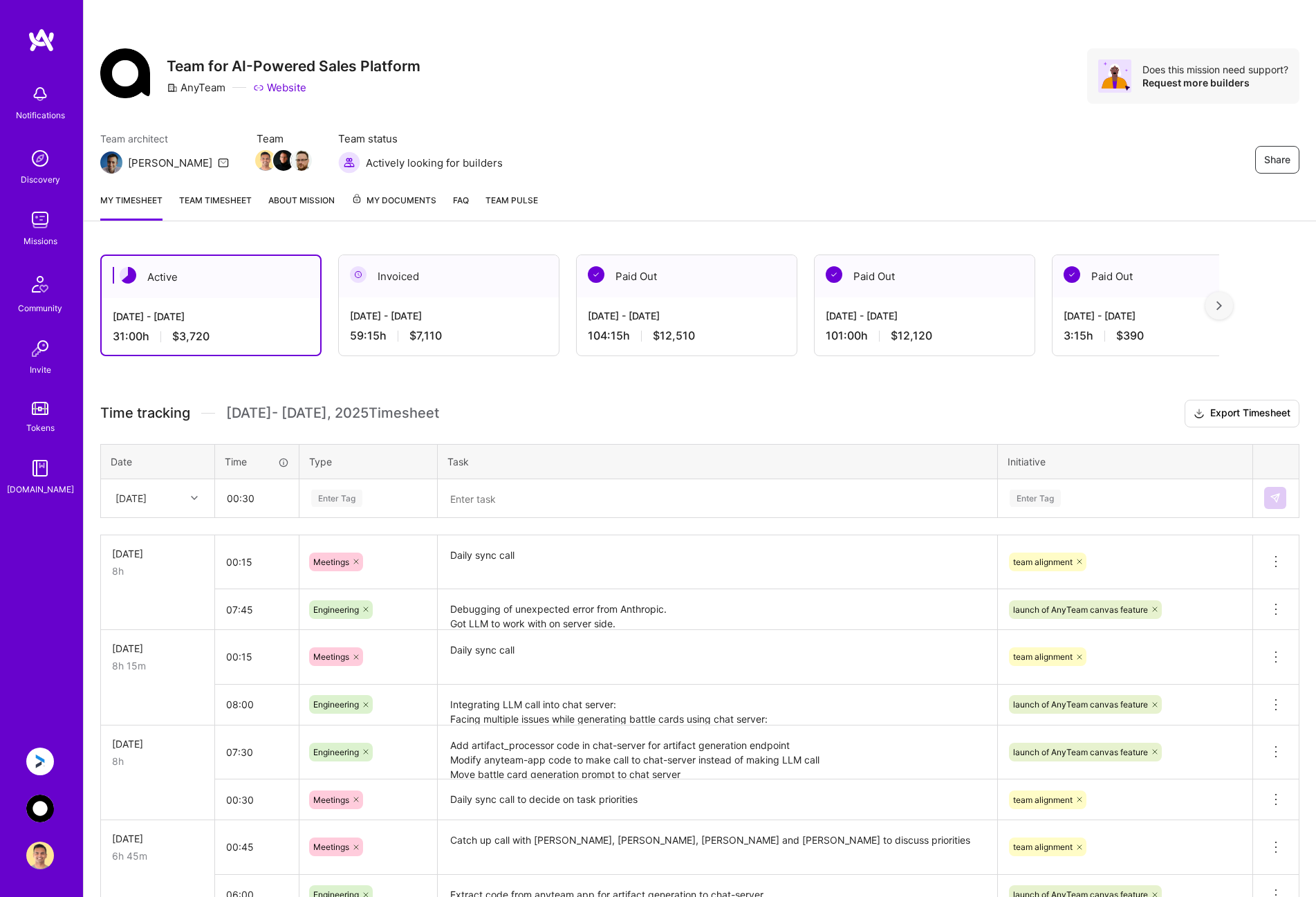
click at [227, 205] on link "Team timesheet" at bounding box center [215, 206] width 73 height 28
